Goal: Task Accomplishment & Management: Use online tool/utility

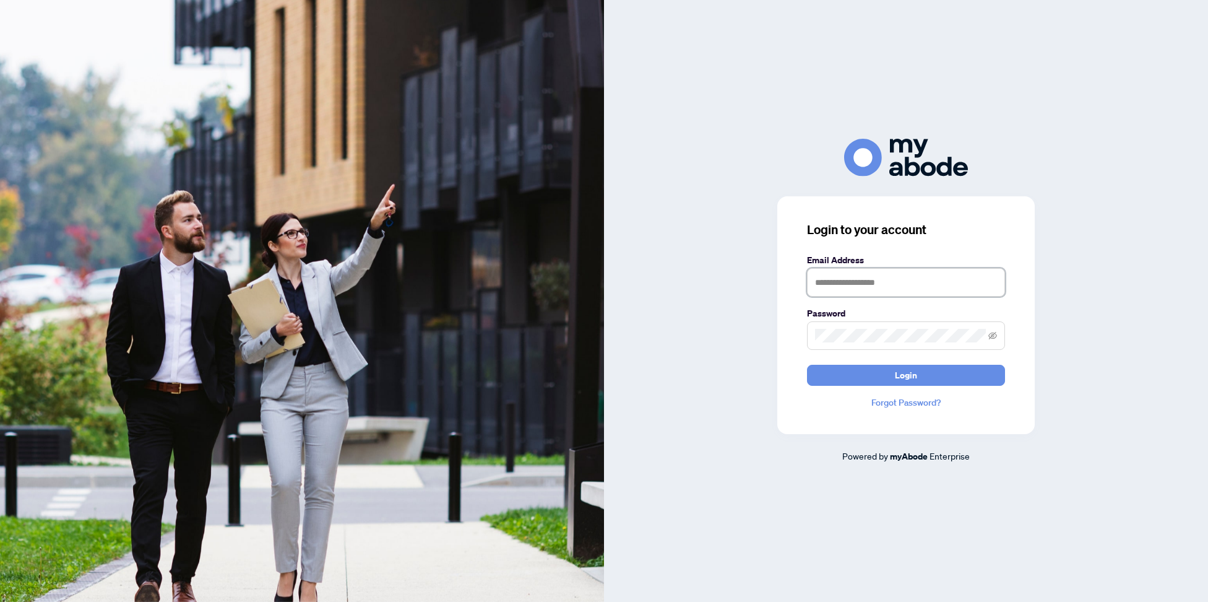
type input "**********"
click at [899, 375] on span "Login" at bounding box center [906, 375] width 22 height 20
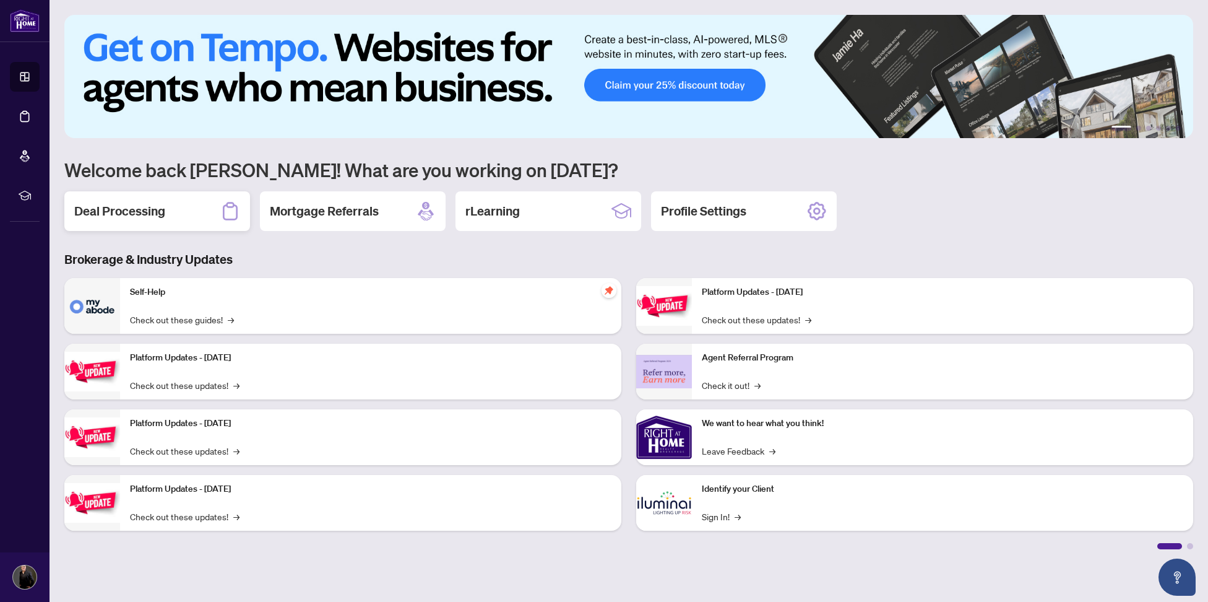
click at [103, 217] on h2 "Deal Processing" at bounding box center [119, 210] width 91 height 17
